Goal: Task Accomplishment & Management: Complete application form

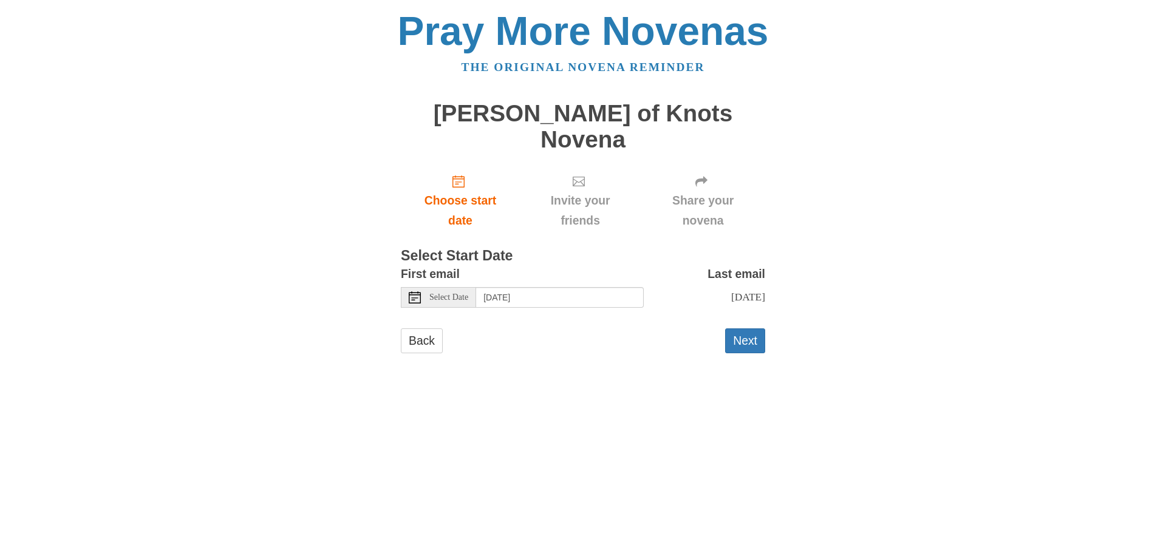
click at [418, 291] on icon at bounding box center [415, 297] width 12 height 12
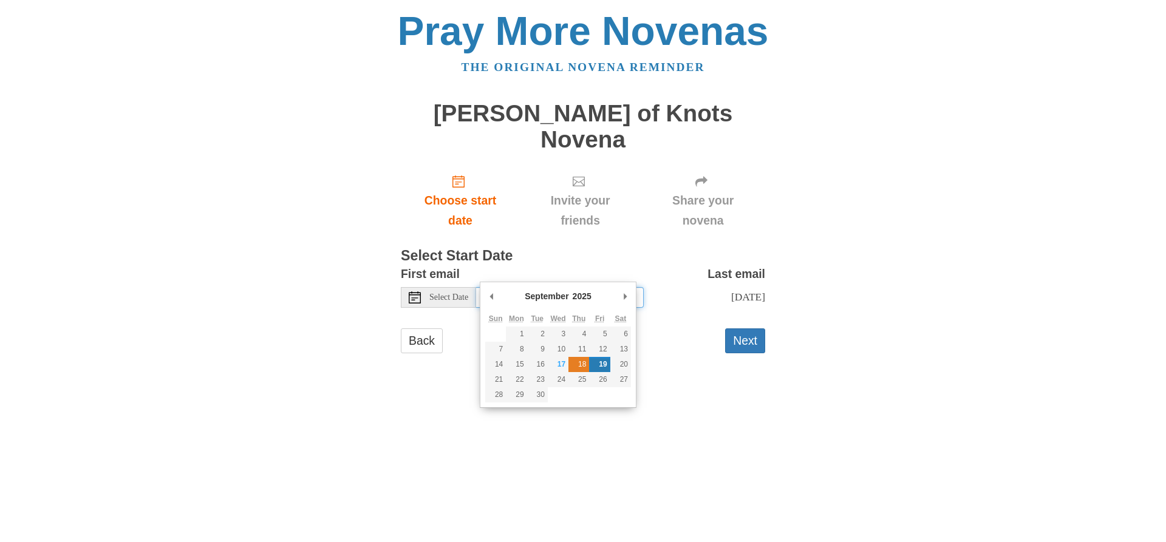
type input "[DATE]"
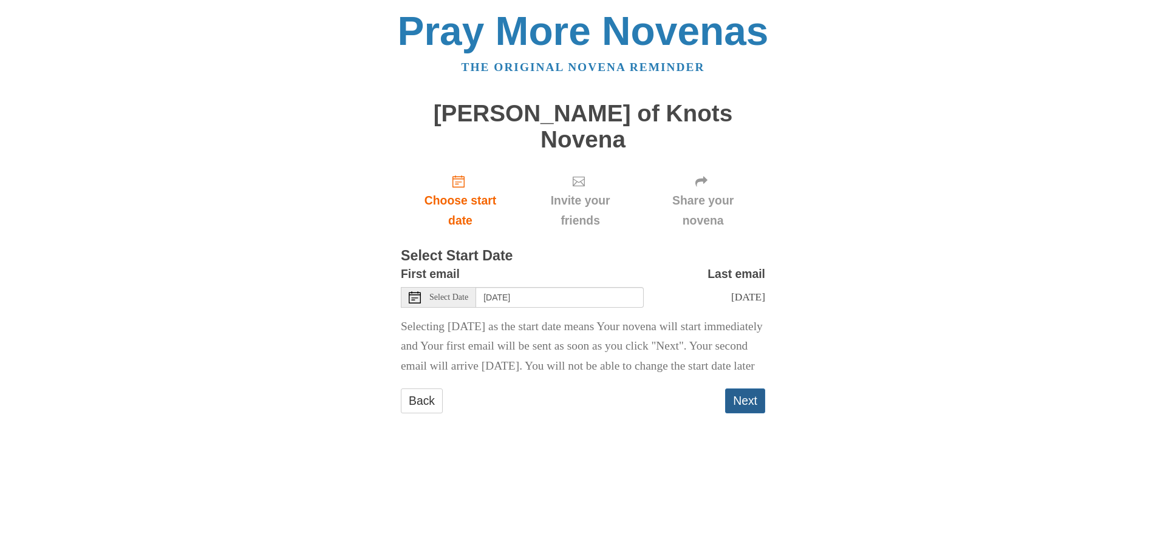
click at [737, 392] on button "Next" at bounding box center [745, 401] width 40 height 25
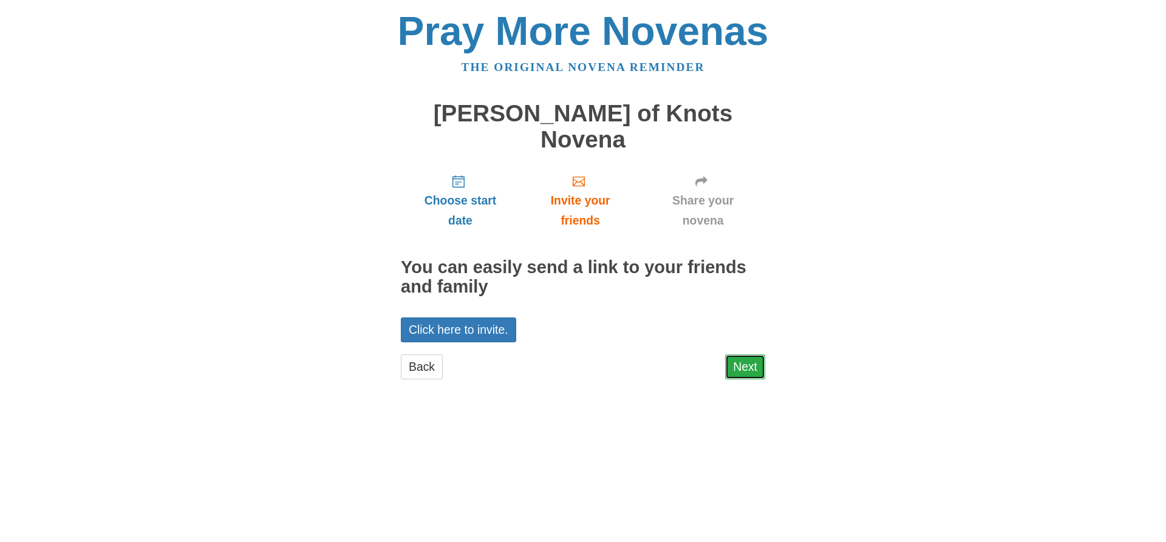
click at [727, 355] on link "Next" at bounding box center [745, 367] width 40 height 25
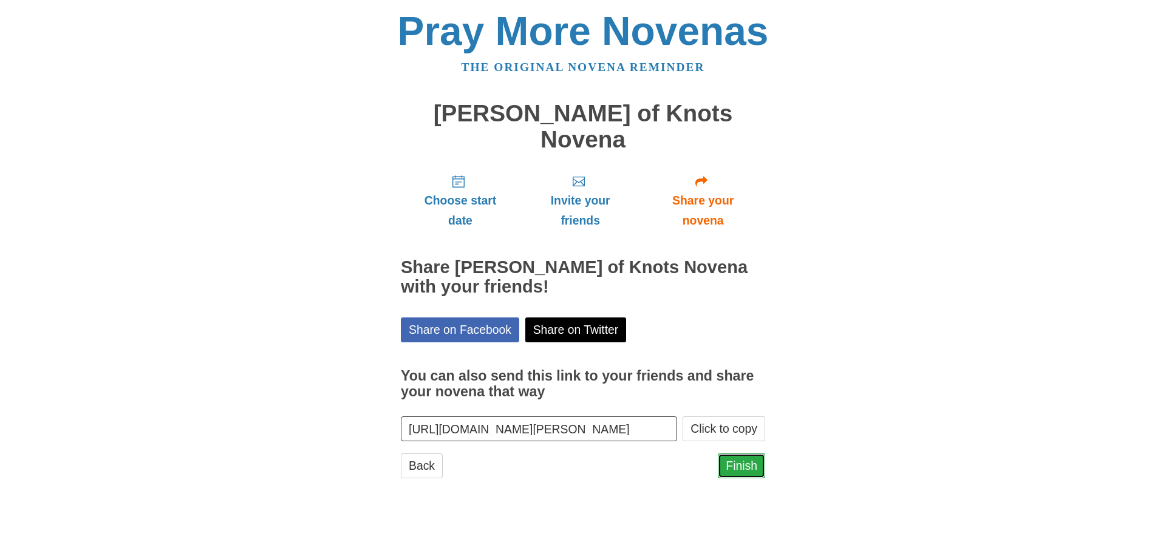
click at [750, 453] on link "Finish" at bounding box center [741, 465] width 47 height 25
